Goal: Task Accomplishment & Management: Use online tool/utility

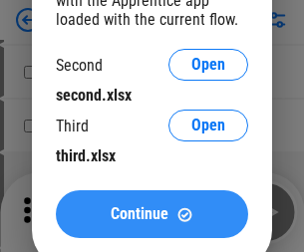
click at [151, 214] on span "Continue" at bounding box center [140, 214] width 58 height 16
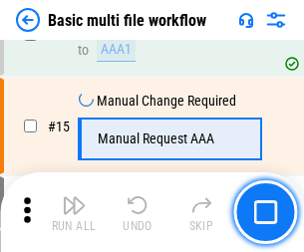
click at [74, 212] on img "button" at bounding box center [74, 205] width 24 height 24
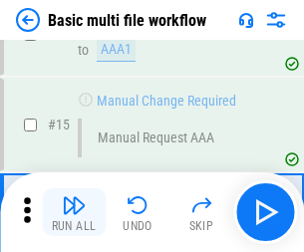
click at [74, 212] on img "button" at bounding box center [74, 205] width 24 height 24
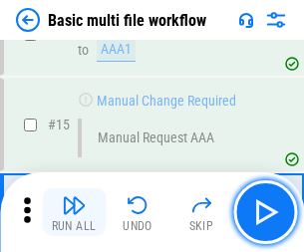
scroll to position [1325, 0]
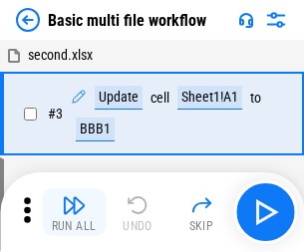
click at [74, 212] on img "button" at bounding box center [74, 205] width 24 height 24
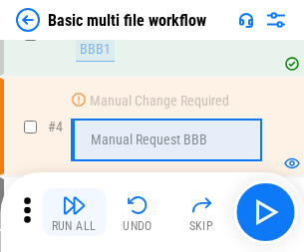
click at [74, 212] on img "button" at bounding box center [74, 205] width 24 height 24
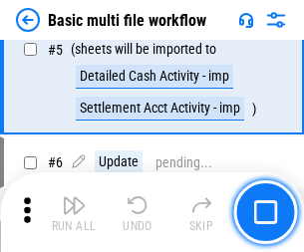
click at [74, 212] on img "button" at bounding box center [74, 205] width 24 height 24
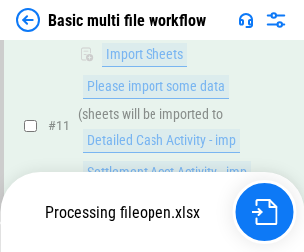
scroll to position [933, 0]
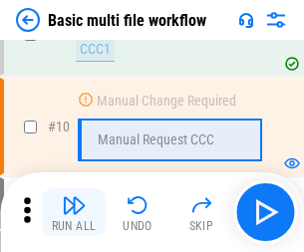
click at [74, 212] on img "button" at bounding box center [74, 205] width 24 height 24
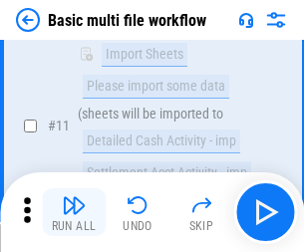
click at [74, 212] on img "button" at bounding box center [74, 205] width 24 height 24
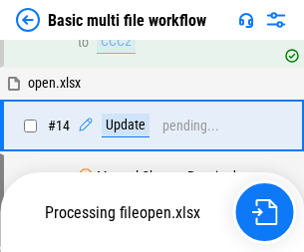
scroll to position [1041, 0]
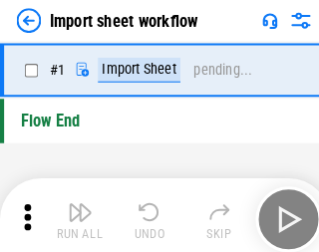
click at [74, 212] on img "button" at bounding box center [78, 205] width 24 height 24
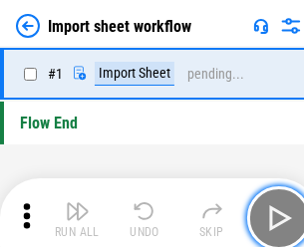
scroll to position [7, 0]
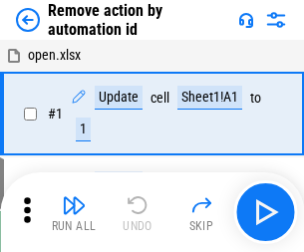
scroll to position [74, 0]
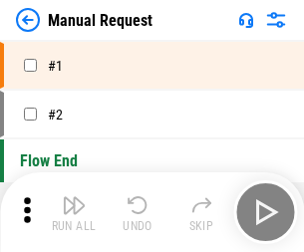
click at [74, 212] on img "button" at bounding box center [74, 205] width 24 height 24
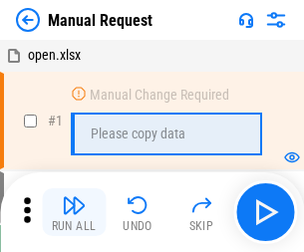
click at [74, 212] on img "button" at bounding box center [74, 205] width 24 height 24
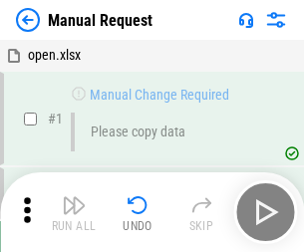
scroll to position [68, 0]
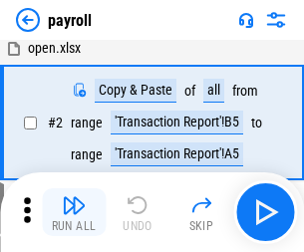
click at [74, 212] on img "button" at bounding box center [74, 205] width 24 height 24
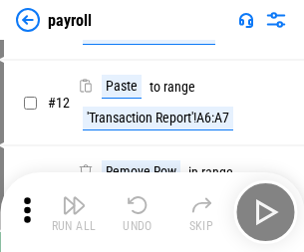
scroll to position [144, 0]
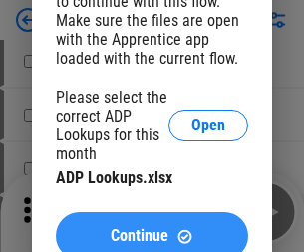
click at [151, 228] on span "Continue" at bounding box center [140, 236] width 58 height 16
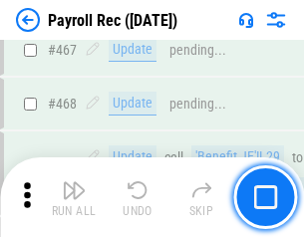
scroll to position [10611, 0]
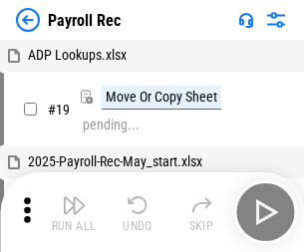
click at [74, 212] on img "button" at bounding box center [74, 205] width 24 height 24
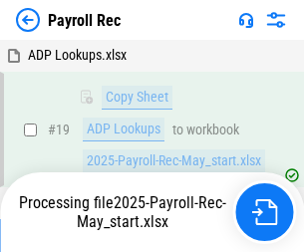
scroll to position [121, 0]
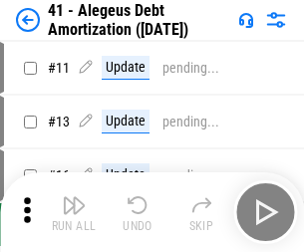
click at [74, 212] on img "button" at bounding box center [74, 205] width 24 height 24
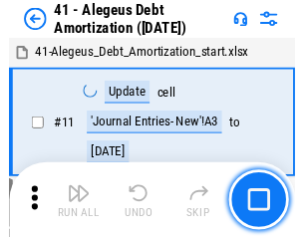
scroll to position [246, 0]
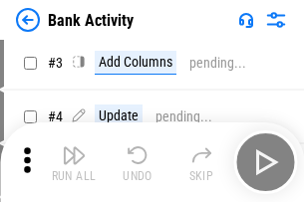
click at [74, 162] on img "button" at bounding box center [74, 155] width 24 height 24
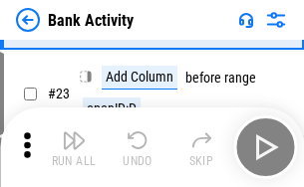
scroll to position [534, 0]
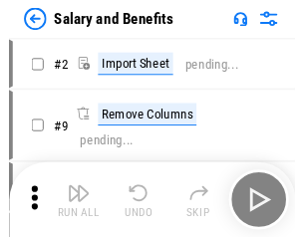
scroll to position [27, 0]
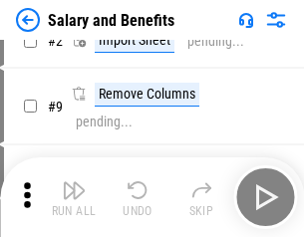
click at [74, 197] on img "button" at bounding box center [74, 190] width 24 height 24
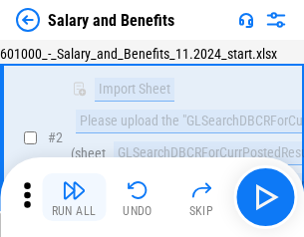
click at [74, 197] on img "button" at bounding box center [74, 190] width 24 height 24
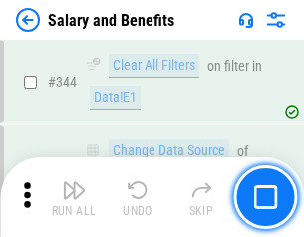
scroll to position [9322, 0]
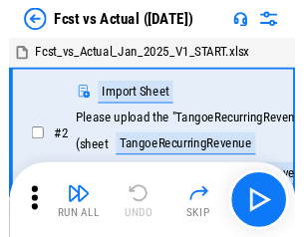
scroll to position [26, 0]
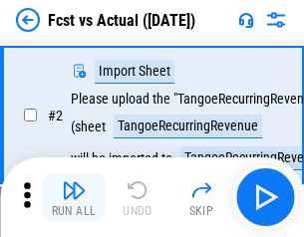
click at [74, 197] on img "button" at bounding box center [74, 190] width 24 height 24
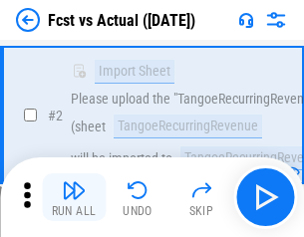
click at [74, 197] on img "button" at bounding box center [74, 190] width 24 height 24
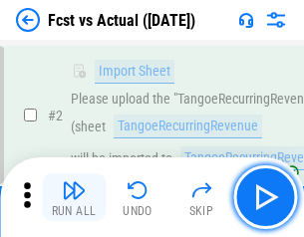
scroll to position [186, 0]
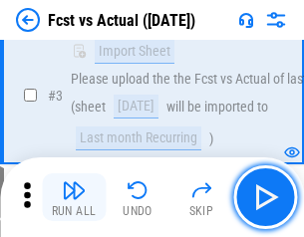
click at [74, 197] on img "button" at bounding box center [74, 190] width 24 height 24
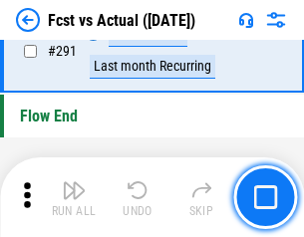
scroll to position [9423, 0]
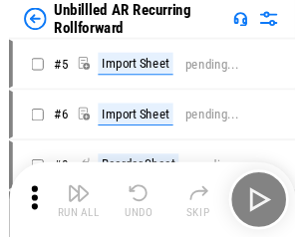
scroll to position [43, 0]
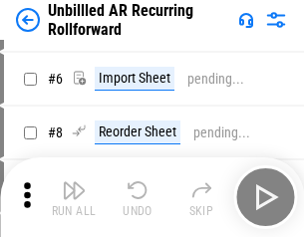
click at [74, 197] on img "button" at bounding box center [74, 190] width 24 height 24
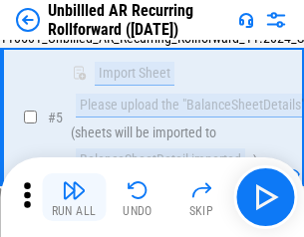
click at [74, 197] on img "button" at bounding box center [74, 190] width 24 height 24
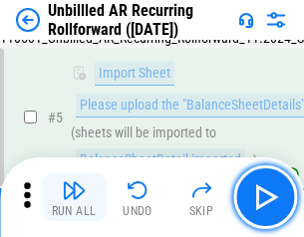
scroll to position [187, 0]
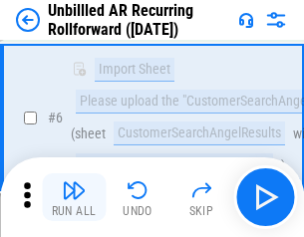
click at [74, 197] on img "button" at bounding box center [74, 190] width 24 height 24
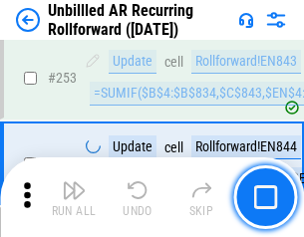
scroll to position [6763, 0]
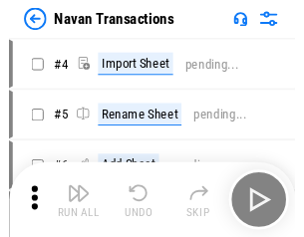
scroll to position [32, 0]
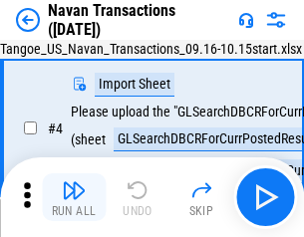
click at [74, 197] on img "button" at bounding box center [74, 190] width 24 height 24
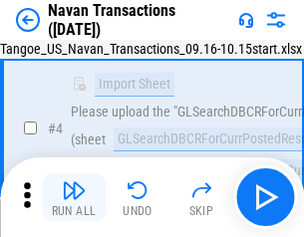
click at [74, 197] on img "button" at bounding box center [74, 190] width 24 height 24
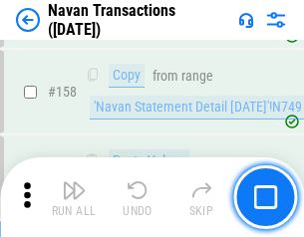
scroll to position [6455, 0]
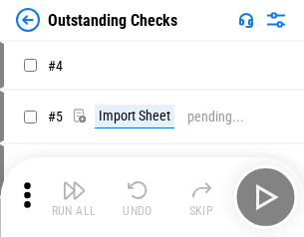
click at [74, 197] on img "button" at bounding box center [74, 190] width 24 height 24
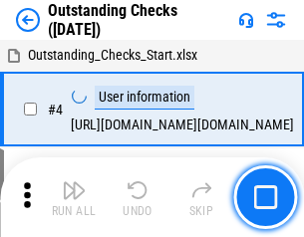
scroll to position [84, 0]
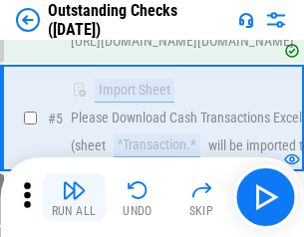
click at [74, 197] on img "button" at bounding box center [74, 190] width 24 height 24
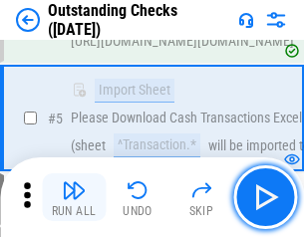
scroll to position [208, 0]
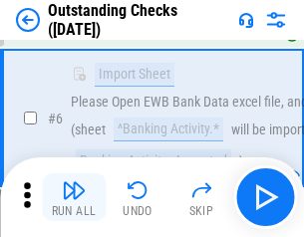
click at [74, 197] on img "button" at bounding box center [74, 190] width 24 height 24
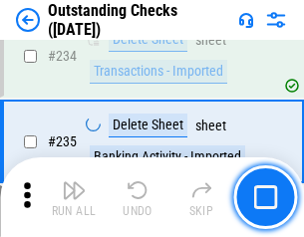
scroll to position [6046, 0]
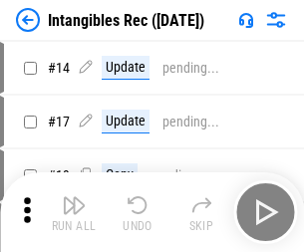
click at [74, 212] on img "button" at bounding box center [74, 205] width 24 height 24
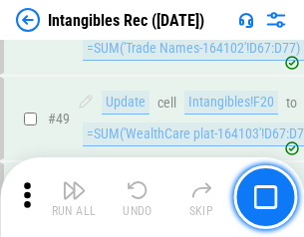
scroll to position [776, 0]
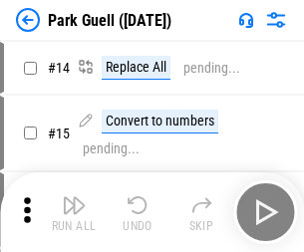
click at [74, 197] on img "button" at bounding box center [74, 205] width 24 height 24
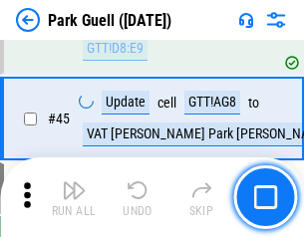
scroll to position [2490, 0]
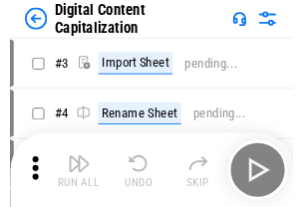
scroll to position [58, 0]
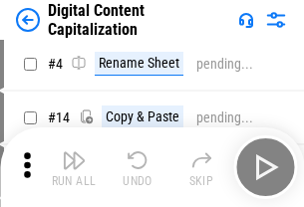
click at [74, 167] on img "button" at bounding box center [74, 160] width 24 height 24
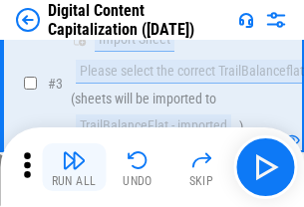
click at [74, 167] on img "button" at bounding box center [74, 160] width 24 height 24
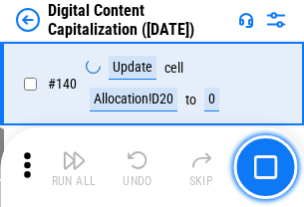
scroll to position [2112, 0]
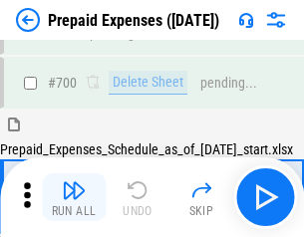
click at [74, 197] on img "button" at bounding box center [74, 190] width 24 height 24
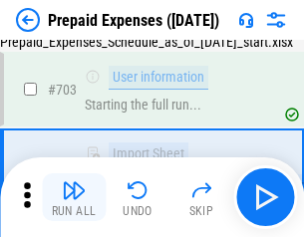
click at [74, 197] on img "button" at bounding box center [74, 190] width 24 height 24
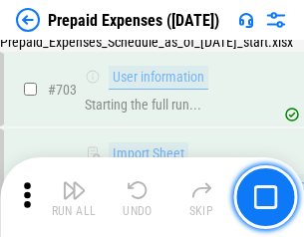
scroll to position [5475, 0]
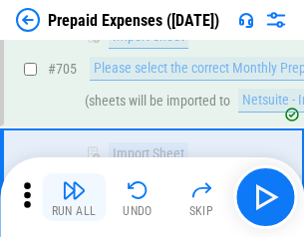
click at [74, 197] on img "button" at bounding box center [74, 190] width 24 height 24
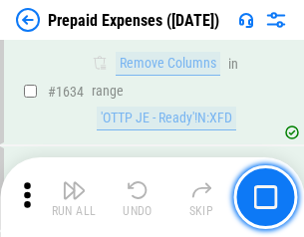
scroll to position [19386, 0]
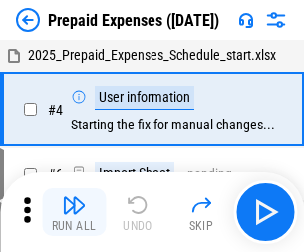
click at [74, 212] on img "button" at bounding box center [74, 205] width 24 height 24
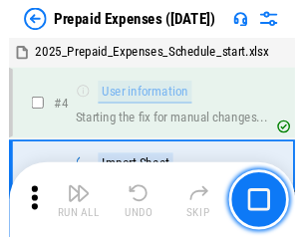
scroll to position [88, 0]
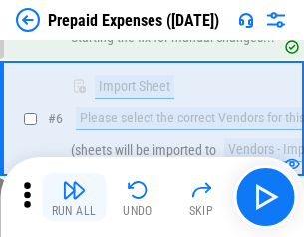
click at [74, 197] on img "button" at bounding box center [74, 190] width 24 height 24
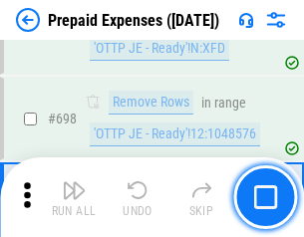
scroll to position [6933, 0]
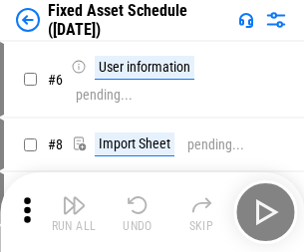
click at [74, 212] on img "button" at bounding box center [74, 205] width 24 height 24
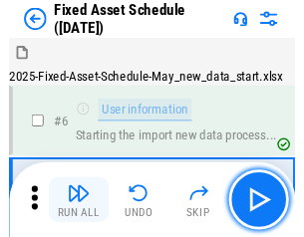
scroll to position [108, 0]
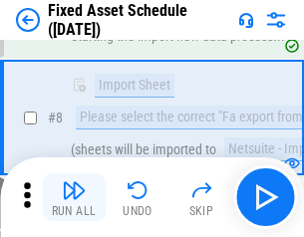
click at [74, 197] on img "button" at bounding box center [74, 190] width 24 height 24
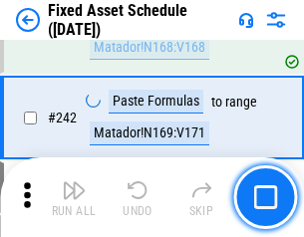
scroll to position [6168, 0]
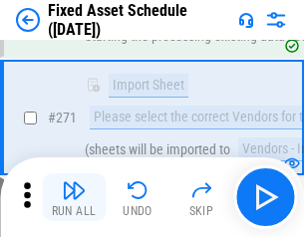
click at [74, 197] on img "button" at bounding box center [74, 190] width 24 height 24
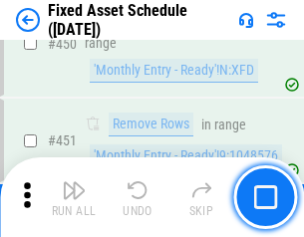
scroll to position [8900, 0]
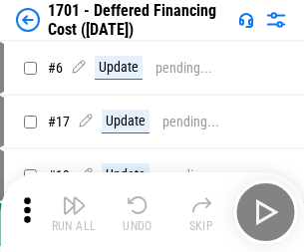
click at [74, 212] on img "button" at bounding box center [74, 205] width 24 height 24
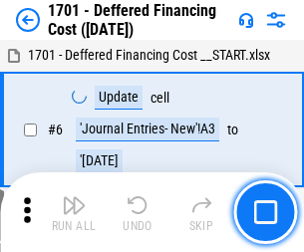
scroll to position [239, 0]
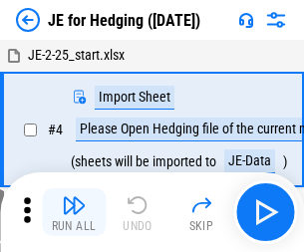
click at [74, 197] on img "button" at bounding box center [74, 205] width 24 height 24
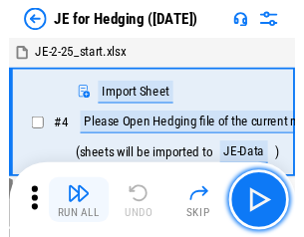
scroll to position [3, 0]
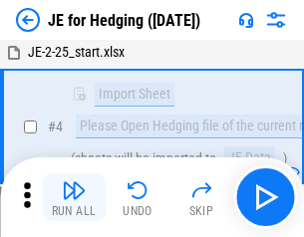
click at [74, 197] on img "button" at bounding box center [74, 190] width 24 height 24
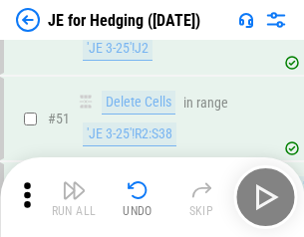
scroll to position [1289, 0]
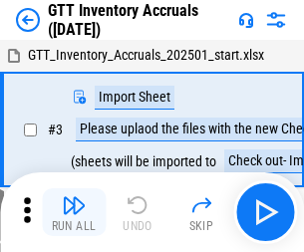
click at [74, 197] on img "button" at bounding box center [74, 205] width 24 height 24
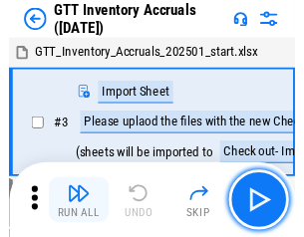
scroll to position [3, 0]
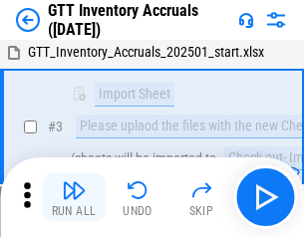
click at [74, 197] on img "button" at bounding box center [74, 190] width 24 height 24
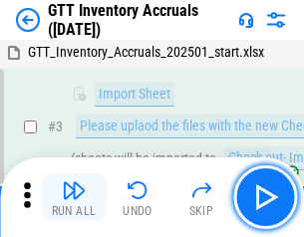
scroll to position [128, 0]
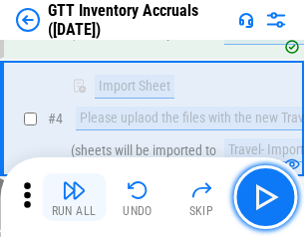
click at [74, 197] on img "button" at bounding box center [74, 190] width 24 height 24
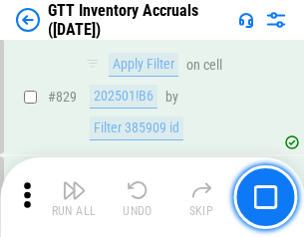
scroll to position [15113, 0]
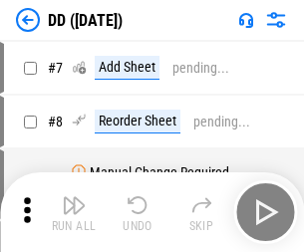
click at [74, 212] on img "button" at bounding box center [74, 205] width 24 height 24
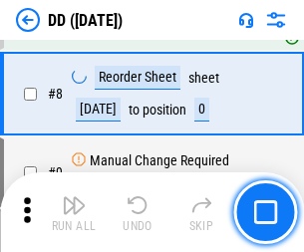
scroll to position [192, 0]
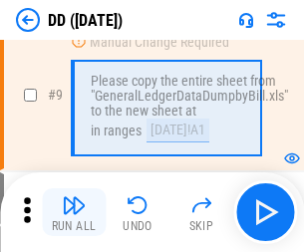
click at [74, 212] on img "button" at bounding box center [74, 205] width 24 height 24
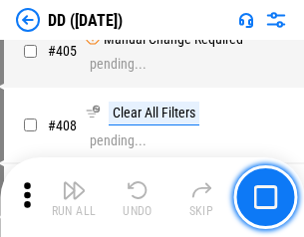
scroll to position [8908, 0]
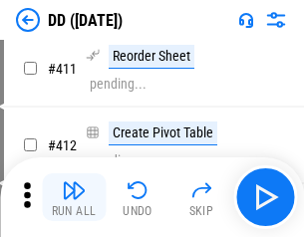
click at [74, 197] on img "button" at bounding box center [74, 190] width 24 height 24
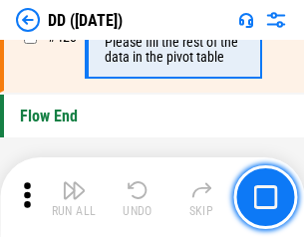
scroll to position [9530, 0]
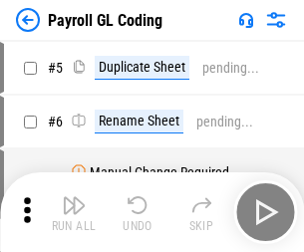
click at [74, 212] on img "button" at bounding box center [74, 205] width 24 height 24
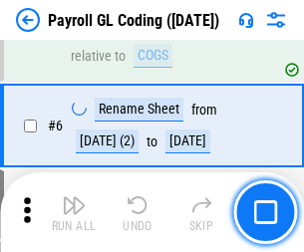
scroll to position [239, 0]
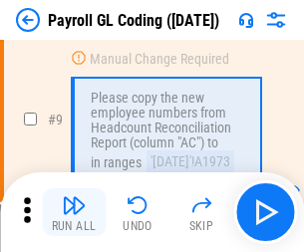
click at [74, 212] on img "button" at bounding box center [74, 205] width 24 height 24
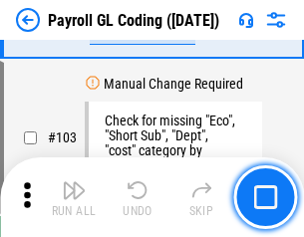
scroll to position [4671, 0]
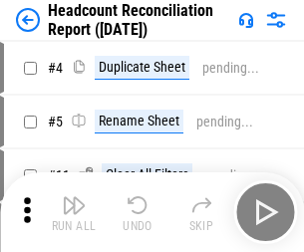
click at [74, 212] on img "button" at bounding box center [74, 205] width 24 height 24
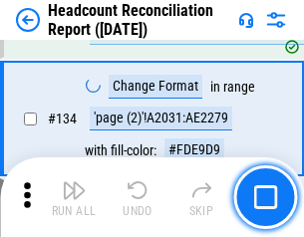
scroll to position [2393, 0]
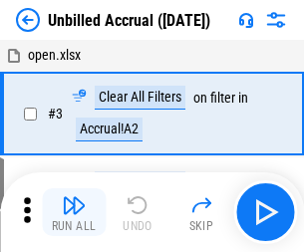
click at [74, 212] on img "button" at bounding box center [74, 205] width 24 height 24
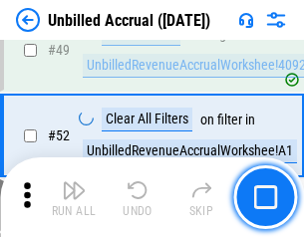
scroll to position [1806, 0]
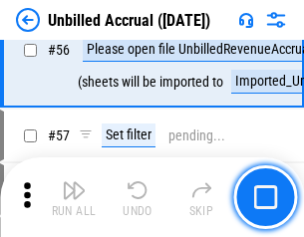
click at [74, 197] on img "button" at bounding box center [74, 190] width 24 height 24
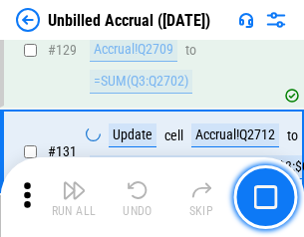
scroll to position [5931, 0]
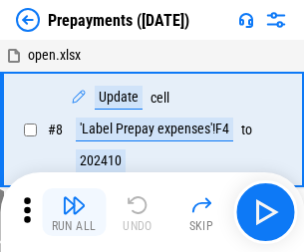
click at [74, 212] on img "button" at bounding box center [74, 205] width 24 height 24
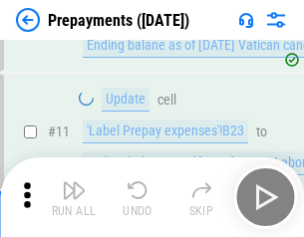
scroll to position [124, 0]
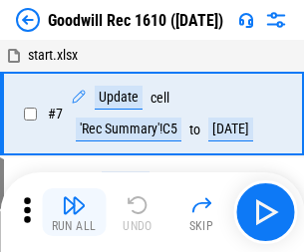
click at [74, 212] on img "button" at bounding box center [74, 205] width 24 height 24
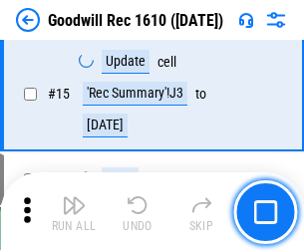
scroll to position [340, 0]
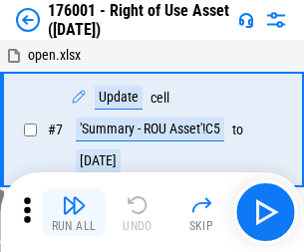
click at [74, 212] on img "button" at bounding box center [74, 205] width 24 height 24
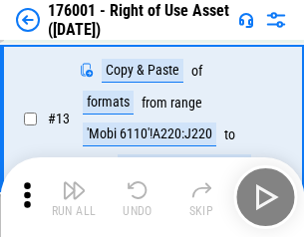
scroll to position [128, 0]
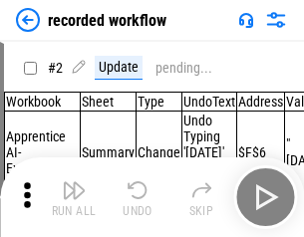
click at [74, 197] on img "button" at bounding box center [74, 190] width 24 height 24
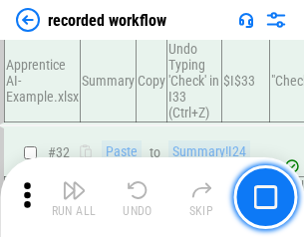
scroll to position [6223, 0]
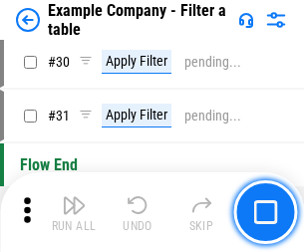
scroll to position [1822, 0]
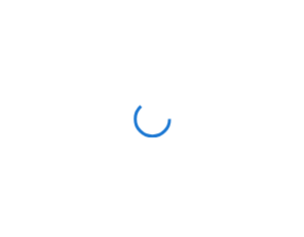
scroll to position [31, 0]
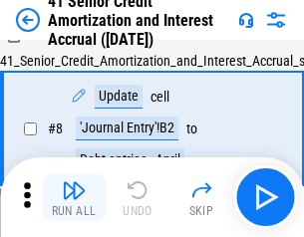
click at [74, 197] on img "button" at bounding box center [74, 190] width 24 height 24
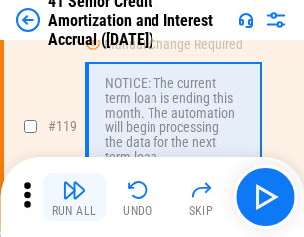
click at [74, 197] on img "button" at bounding box center [74, 190] width 24 height 24
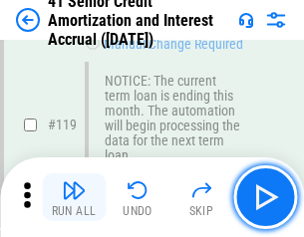
scroll to position [1879, 0]
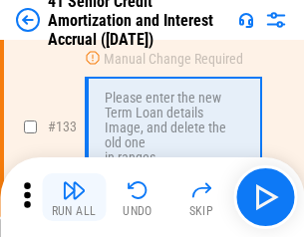
click at [74, 197] on img "button" at bounding box center [74, 190] width 24 height 24
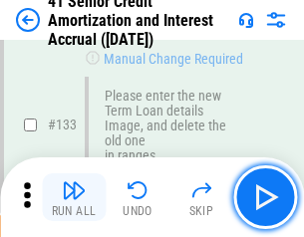
scroll to position [2081, 0]
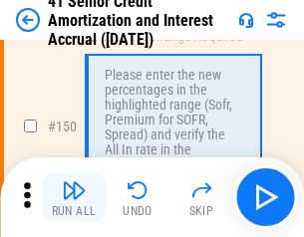
click at [74, 197] on img "button" at bounding box center [74, 190] width 24 height 24
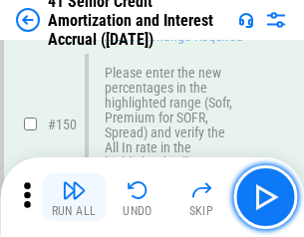
scroll to position [2290, 0]
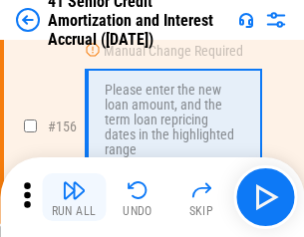
click at [74, 197] on img "button" at bounding box center [74, 190] width 24 height 24
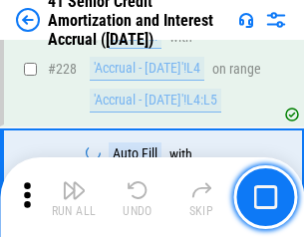
scroll to position [4459, 0]
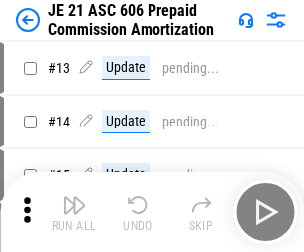
click at [74, 197] on img "button" at bounding box center [74, 205] width 24 height 24
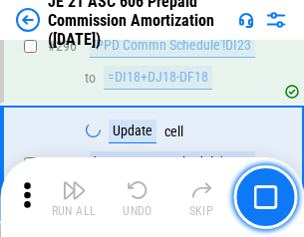
scroll to position [3664, 0]
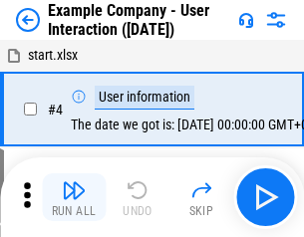
click at [74, 197] on img "button" at bounding box center [74, 190] width 24 height 24
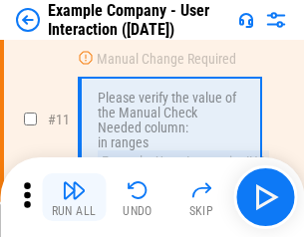
click at [74, 197] on img "button" at bounding box center [74, 190] width 24 height 24
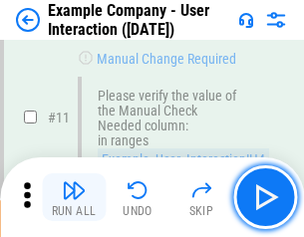
scroll to position [431, 0]
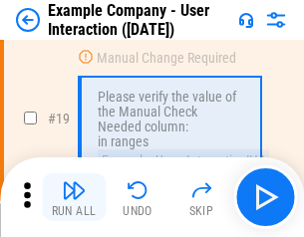
click at [74, 197] on img "button" at bounding box center [74, 190] width 24 height 24
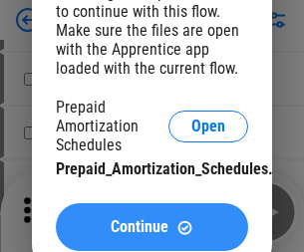
click at [151, 227] on span "Continue" at bounding box center [140, 227] width 58 height 16
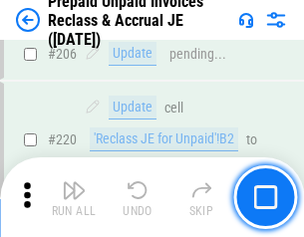
scroll to position [2581, 0]
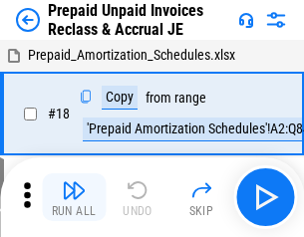
click at [74, 197] on img "button" at bounding box center [74, 190] width 24 height 24
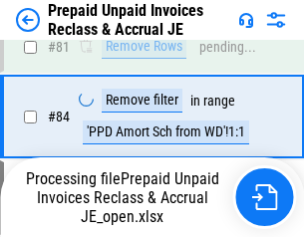
scroll to position [1625, 0]
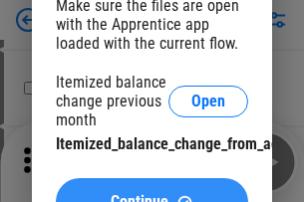
click at [151, 194] on span "Continue" at bounding box center [140, 202] width 58 height 16
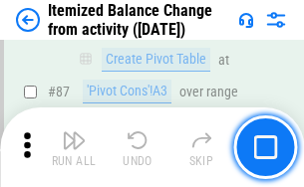
scroll to position [1946, 0]
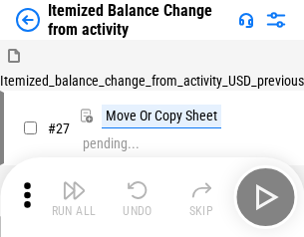
scroll to position [31, 0]
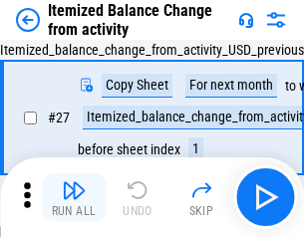
click at [74, 197] on img "button" at bounding box center [74, 190] width 24 height 24
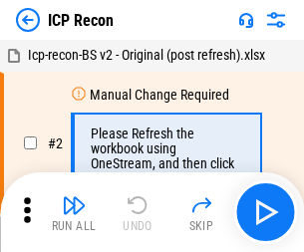
scroll to position [9, 0]
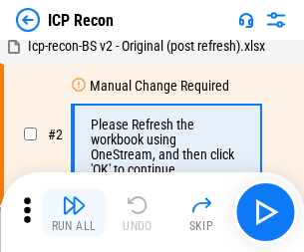
click at [74, 212] on img "button" at bounding box center [74, 205] width 24 height 24
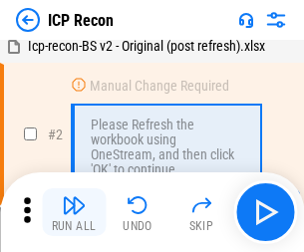
click at [74, 212] on img "button" at bounding box center [74, 205] width 24 height 24
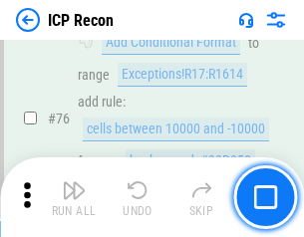
scroll to position [1789, 0]
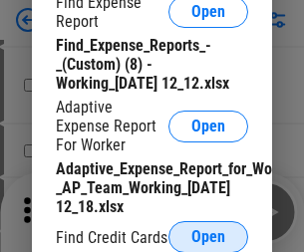
click at [208, 236] on span "Open" at bounding box center [208, 237] width 34 height 16
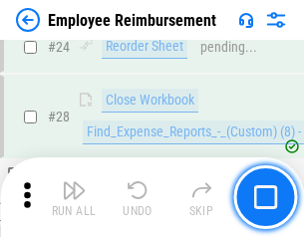
scroll to position [931, 0]
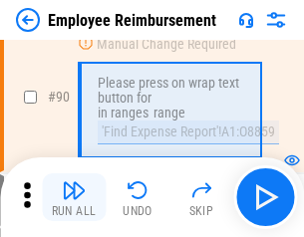
click at [74, 197] on img "button" at bounding box center [74, 190] width 24 height 24
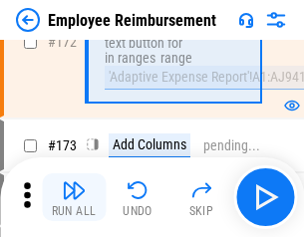
click at [74, 197] on img "button" at bounding box center [74, 190] width 24 height 24
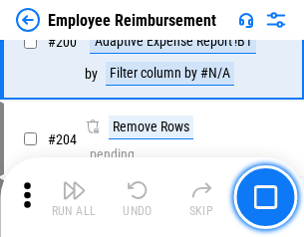
scroll to position [5038, 0]
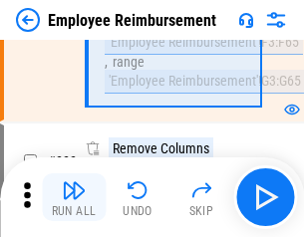
click at [74, 197] on img "button" at bounding box center [74, 190] width 24 height 24
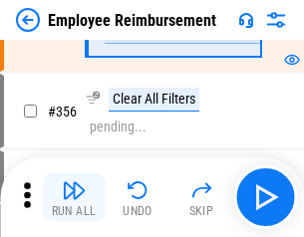
click at [74, 197] on img "button" at bounding box center [74, 190] width 24 height 24
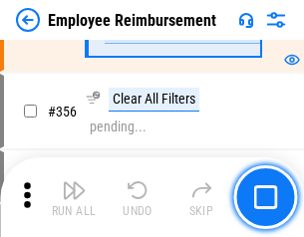
scroll to position [10607, 0]
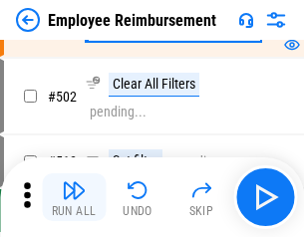
click at [74, 197] on img "button" at bounding box center [74, 190] width 24 height 24
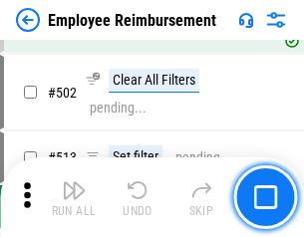
scroll to position [12655, 0]
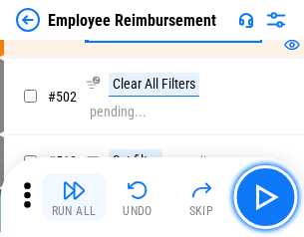
click at [74, 197] on img "button" at bounding box center [74, 190] width 24 height 24
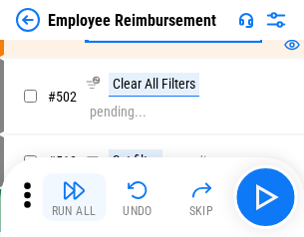
click at [74, 197] on img "button" at bounding box center [74, 190] width 24 height 24
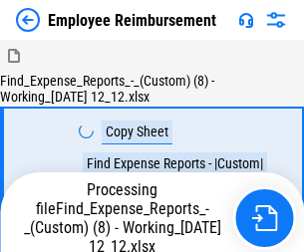
scroll to position [68, 0]
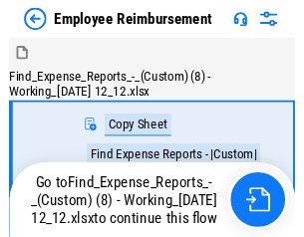
scroll to position [68, 0]
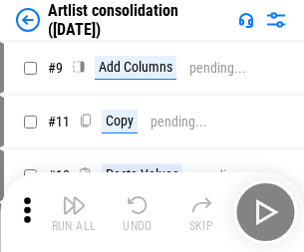
click at [74, 212] on img "button" at bounding box center [74, 205] width 24 height 24
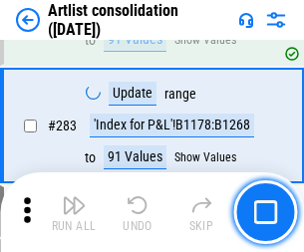
scroll to position [8234, 0]
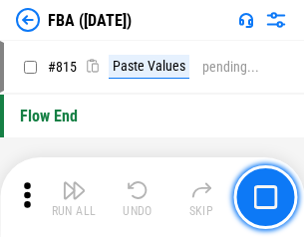
scroll to position [17652, 0]
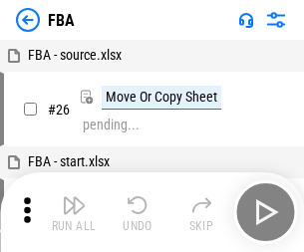
scroll to position [20, 0]
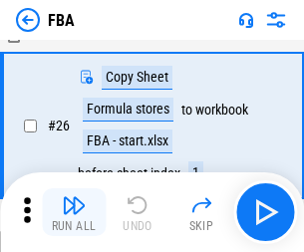
click at [74, 212] on img "button" at bounding box center [74, 205] width 24 height 24
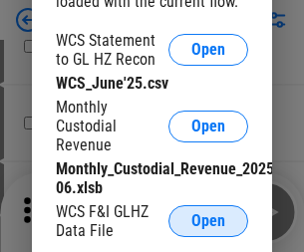
click at [208, 221] on span "Open" at bounding box center [208, 221] width 34 height 16
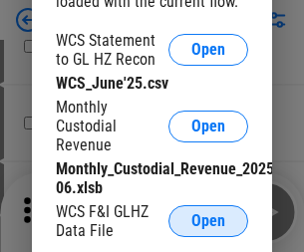
click at [208, 221] on span "Open" at bounding box center [208, 221] width 34 height 16
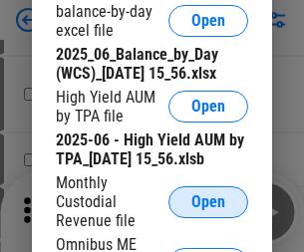
click at [208, 210] on span "Open" at bounding box center [208, 202] width 34 height 16
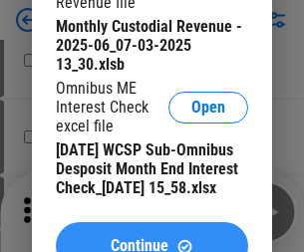
click at [151, 238] on span "Continue" at bounding box center [140, 246] width 58 height 16
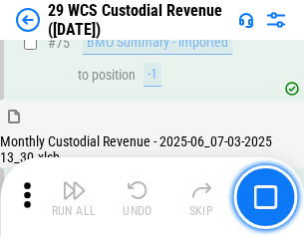
scroll to position [2080, 0]
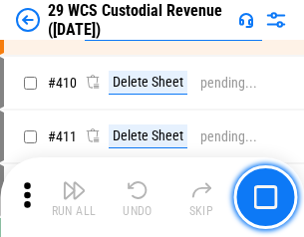
click at [74, 197] on img "button" at bounding box center [74, 190] width 24 height 24
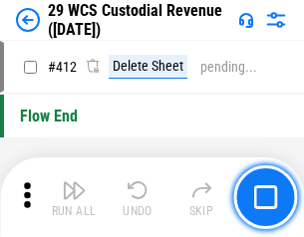
scroll to position [9509, 0]
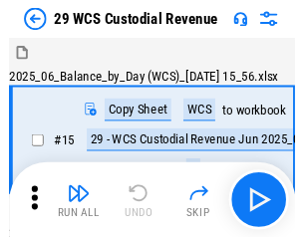
scroll to position [48, 0]
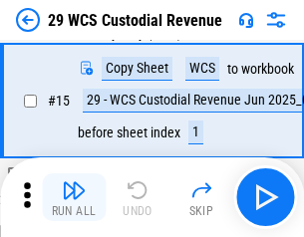
click at [74, 197] on img "button" at bounding box center [74, 190] width 24 height 24
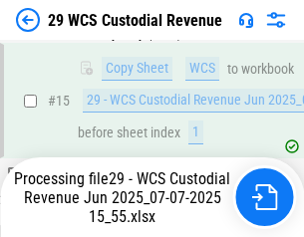
scroll to position [349, 0]
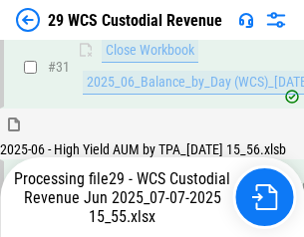
scroll to position [1022, 0]
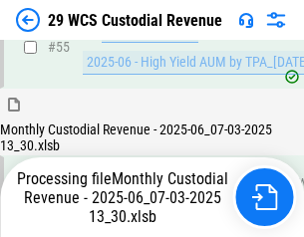
scroll to position [1978, 0]
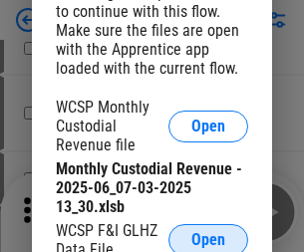
click at [208, 236] on span "Open" at bounding box center [208, 240] width 34 height 16
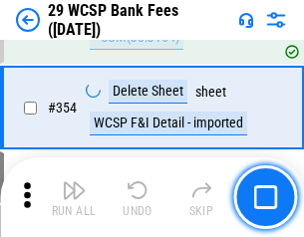
scroll to position [6619, 0]
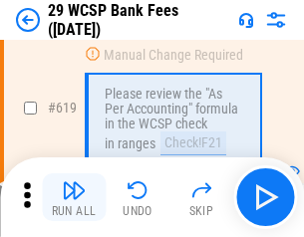
click at [74, 197] on img "button" at bounding box center [74, 190] width 24 height 24
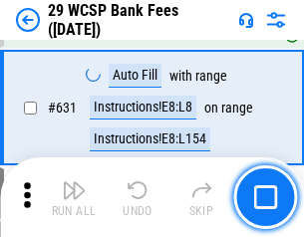
scroll to position [11476, 0]
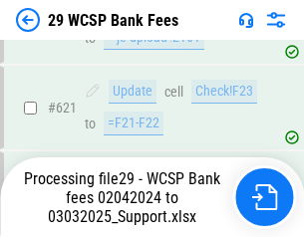
scroll to position [11203, 0]
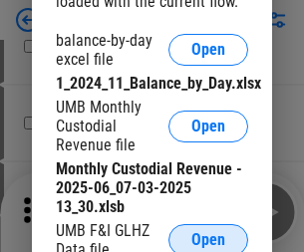
click at [208, 236] on span "Open" at bounding box center [208, 240] width 34 height 16
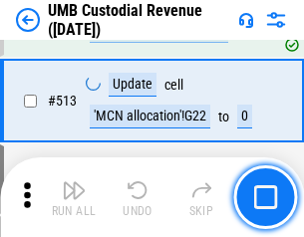
scroll to position [9630, 0]
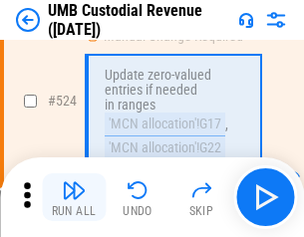
click at [74, 197] on img "button" at bounding box center [74, 190] width 24 height 24
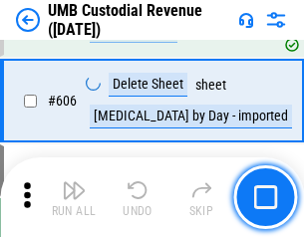
scroll to position [11493, 0]
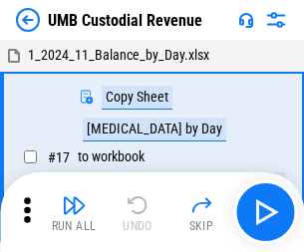
scroll to position [15, 0]
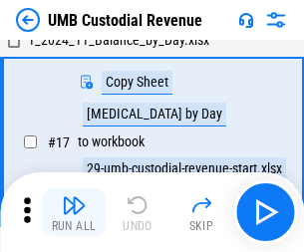
click at [74, 212] on img "button" at bounding box center [74, 205] width 24 height 24
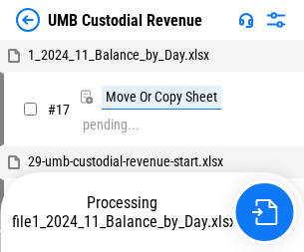
scroll to position [15, 0]
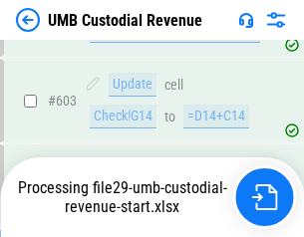
scroll to position [11361, 0]
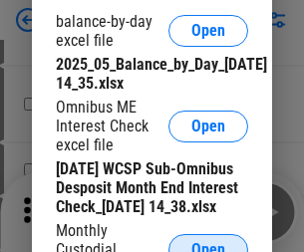
click at [208, 242] on span "Open" at bounding box center [208, 250] width 34 height 16
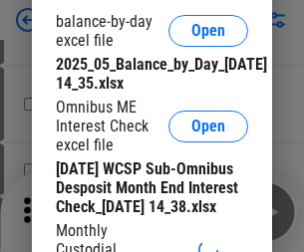
scroll to position [378, 0]
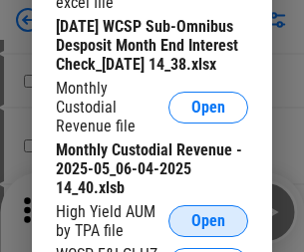
click at [208, 229] on span "Open" at bounding box center [208, 221] width 34 height 16
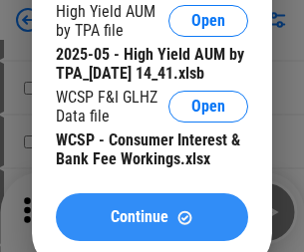
click at [151, 225] on span "Continue" at bounding box center [140, 217] width 58 height 16
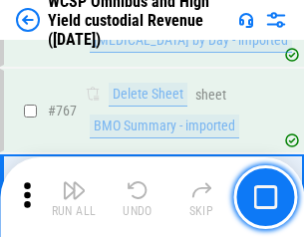
scroll to position [16224, 0]
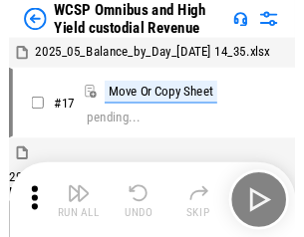
scroll to position [11, 0]
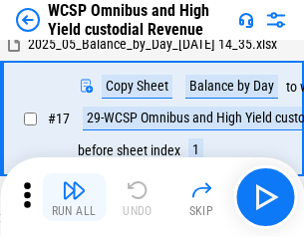
click at [74, 197] on img "button" at bounding box center [74, 190] width 24 height 24
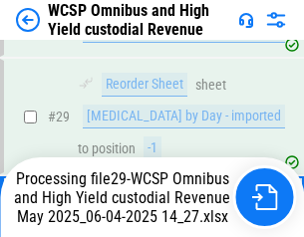
scroll to position [414, 0]
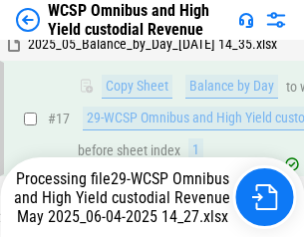
scroll to position [414, 0]
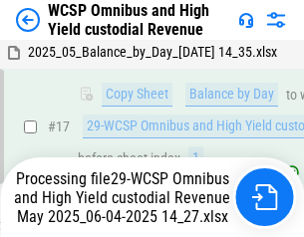
scroll to position [414, 0]
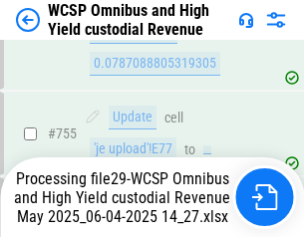
scroll to position [16178, 0]
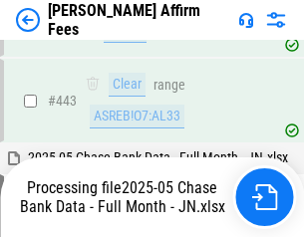
scroll to position [5197, 0]
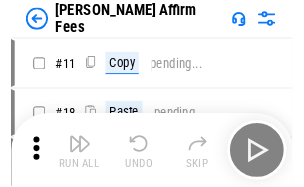
scroll to position [20, 0]
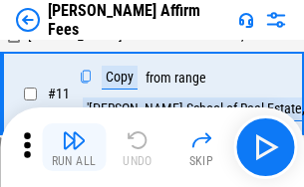
click at [74, 147] on img "button" at bounding box center [74, 140] width 24 height 24
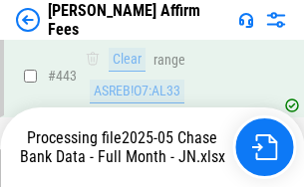
scroll to position [5222, 0]
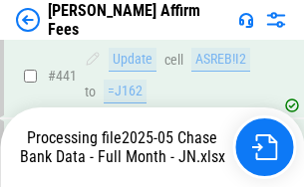
scroll to position [5152, 0]
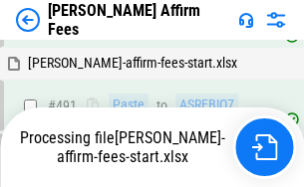
scroll to position [5439, 0]
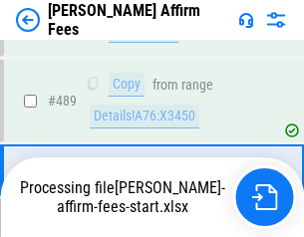
scroll to position [5197, 0]
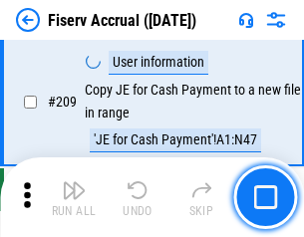
scroll to position [6183, 0]
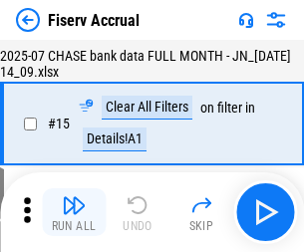
click at [74, 212] on img "button" at bounding box center [74, 205] width 24 height 24
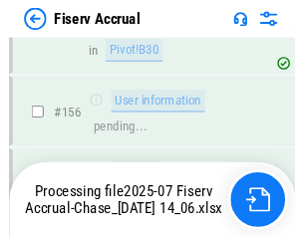
scroll to position [5239, 0]
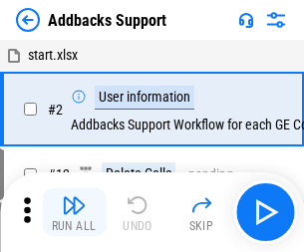
click at [74, 197] on img "button" at bounding box center [74, 205] width 24 height 24
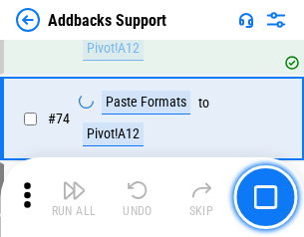
scroll to position [1450, 0]
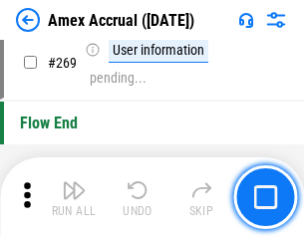
scroll to position [5831, 0]
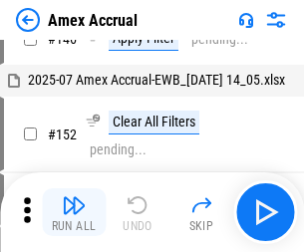
click at [74, 212] on img "button" at bounding box center [74, 205] width 24 height 24
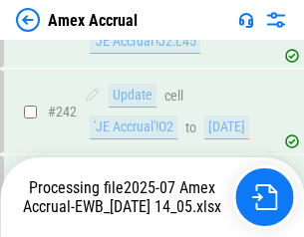
scroll to position [5679, 0]
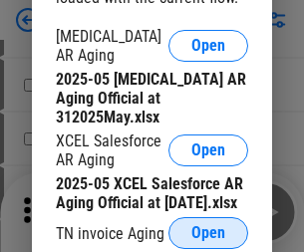
click at [208, 227] on span "Open" at bounding box center [208, 233] width 34 height 16
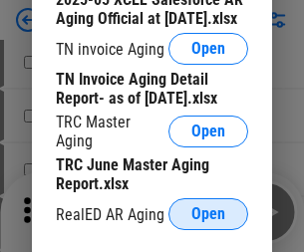
click at [208, 208] on span "Open" at bounding box center [208, 214] width 34 height 16
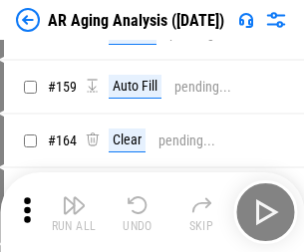
scroll to position [759, 0]
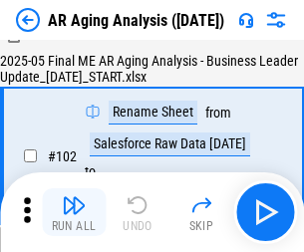
click at [74, 212] on img "button" at bounding box center [74, 205] width 24 height 24
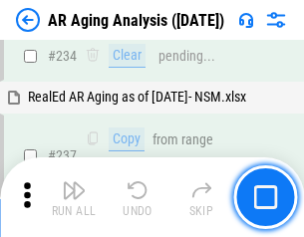
scroll to position [3086, 0]
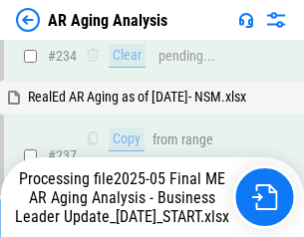
scroll to position [3063, 0]
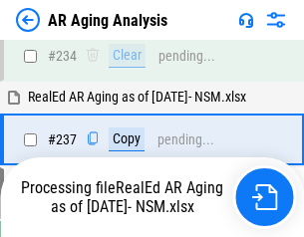
scroll to position [3146, 0]
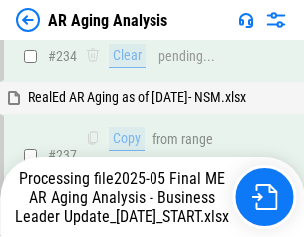
scroll to position [3146, 0]
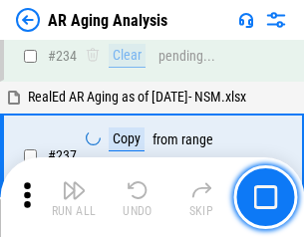
scroll to position [3063, 0]
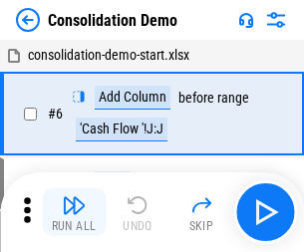
click at [74, 212] on img "button" at bounding box center [74, 205] width 24 height 24
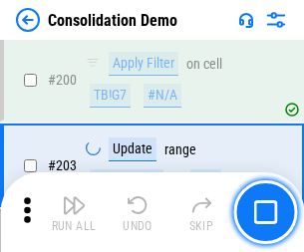
scroll to position [6243, 0]
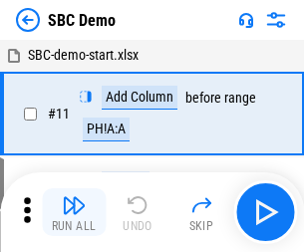
click at [74, 212] on img "button" at bounding box center [74, 205] width 24 height 24
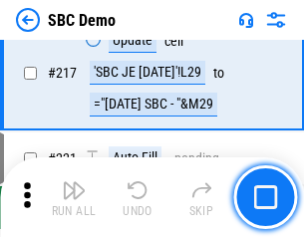
scroll to position [4915, 0]
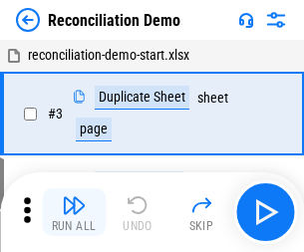
click at [74, 212] on img "button" at bounding box center [74, 205] width 24 height 24
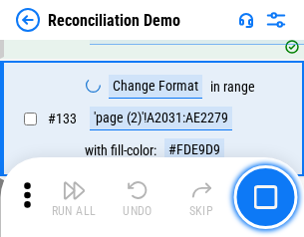
scroll to position [2364, 0]
